Goal: Navigation & Orientation: Find specific page/section

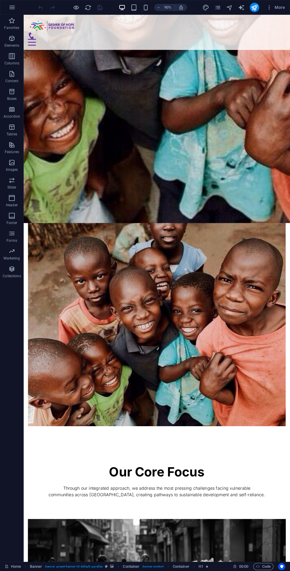
scroll to position [975, 0]
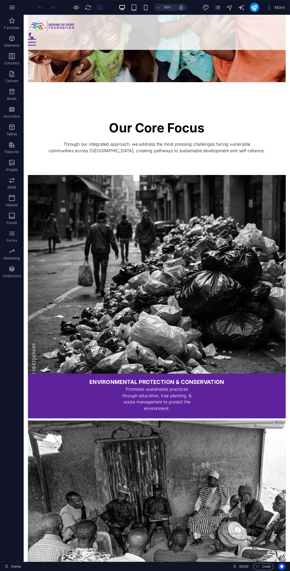
click at [290, 42] on div "Menu" at bounding box center [171, 45] width 286 height 7
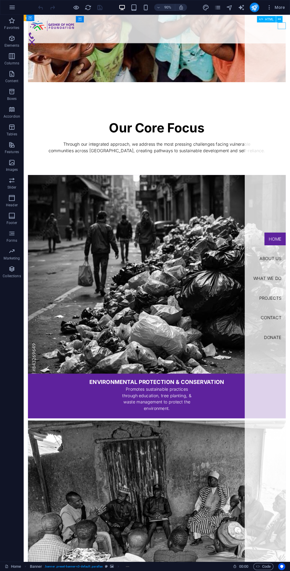
click at [290, 376] on nav "Home About us What we do Projects Contact Donate" at bounding box center [294, 319] width 50 height 608
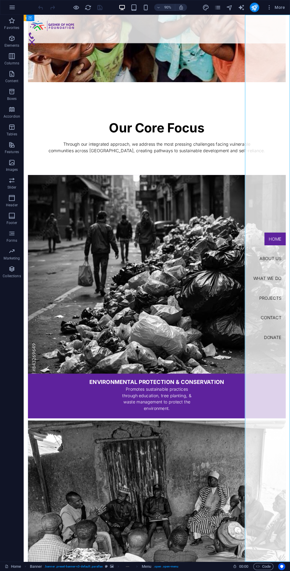
click at [290, 368] on nav "Home About us What we do Projects Contact Donate" at bounding box center [294, 319] width 50 height 608
click at [75, 7] on icon "button" at bounding box center [76, 7] width 7 height 7
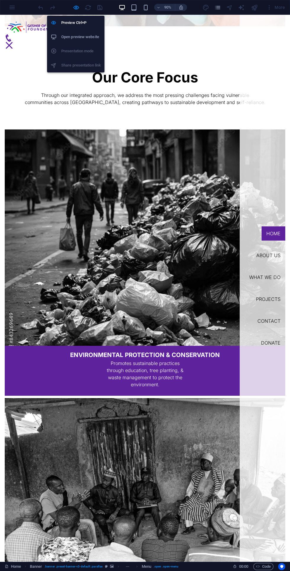
scroll to position [917, 0]
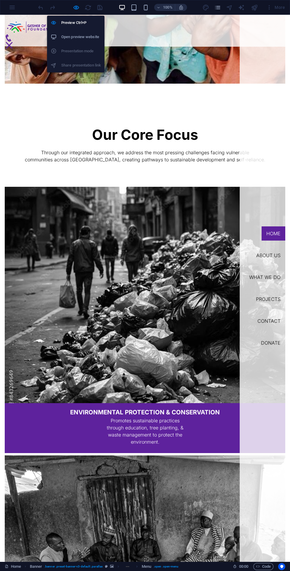
click at [79, 16] on li "Preview Ctrl+P" at bounding box center [75, 23] width 57 height 14
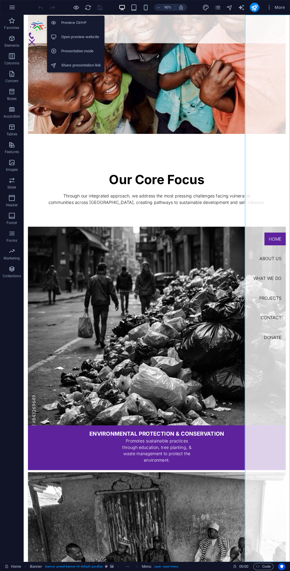
scroll to position [975, 0]
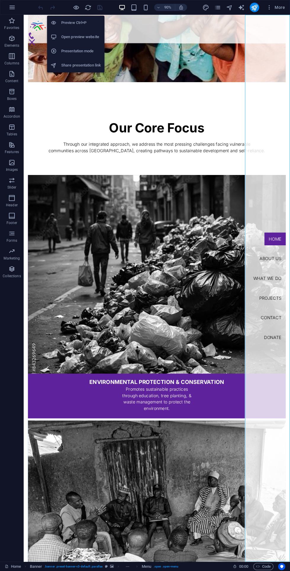
click at [290, 284] on nav "Home About us What we do Projects Contact Donate" at bounding box center [294, 319] width 50 height 608
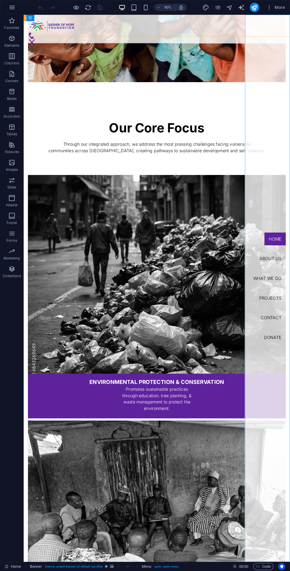
click at [288, 281] on nav "Home About us What we do Projects Contact Donate" at bounding box center [294, 319] width 50 height 608
click at [290, 286] on nav "Home About us What we do Projects Contact Donate" at bounding box center [294, 319] width 50 height 608
click at [290, 283] on nav "Home About us What we do Projects Contact Donate" at bounding box center [294, 319] width 50 height 608
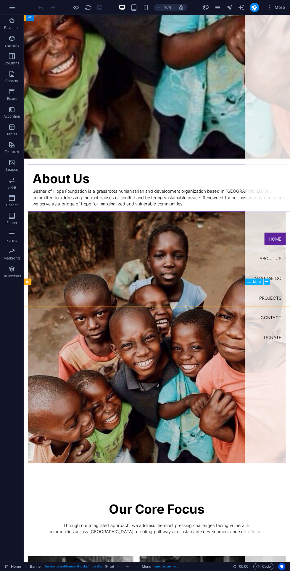
scroll to position [0, 0]
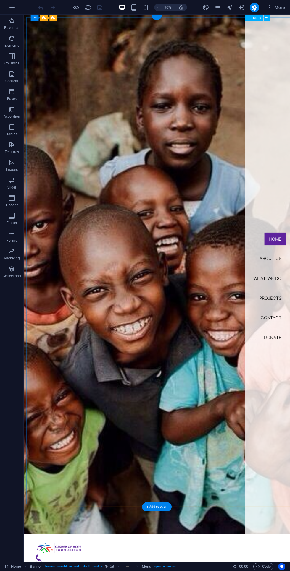
click at [290, 276] on nav "Home About us What we do Projects Contact Donate" at bounding box center [294, 319] width 50 height 608
click at [290, 286] on nav "Home About us What we do Projects Contact Donate" at bounding box center [294, 319] width 50 height 608
click at [290, 281] on nav "Home About us What we do Projects Contact Donate" at bounding box center [294, 319] width 50 height 608
click at [290, 280] on nav "Home About us What we do Projects Contact Donate" at bounding box center [294, 319] width 50 height 608
click at [290, 287] on nav "Home About us What we do Projects Contact Donate" at bounding box center [294, 319] width 50 height 608
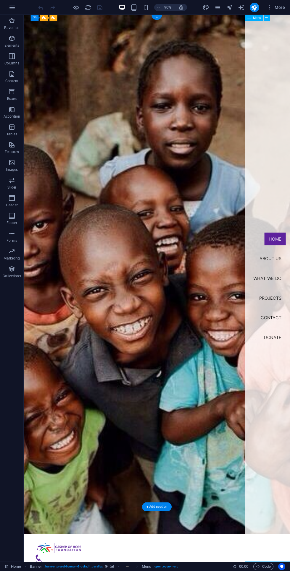
click at [290, 289] on nav "Home About us What we do Projects Contact Donate" at bounding box center [294, 319] width 50 height 608
